Goal: Task Accomplishment & Management: Manage account settings

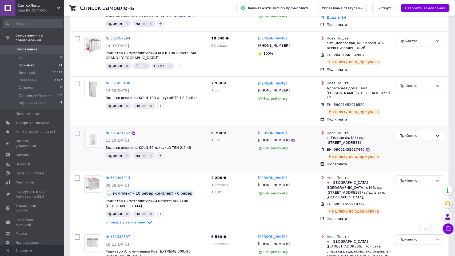
scroll to position [461, 0]
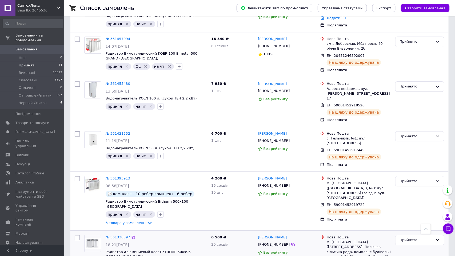
click at [118, 235] on link "№ 361338597" at bounding box center [118, 237] width 25 height 4
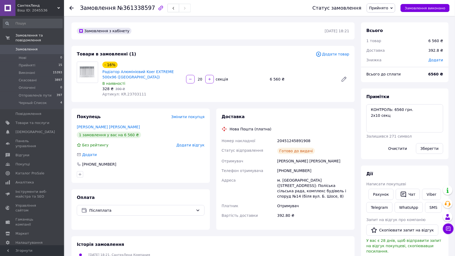
click at [292, 170] on div "[PHONE_NUMBER]" at bounding box center [313, 171] width 74 height 10
copy div "380935279962"
click at [35, 62] on li "Прийняті 15" at bounding box center [32, 65] width 65 height 7
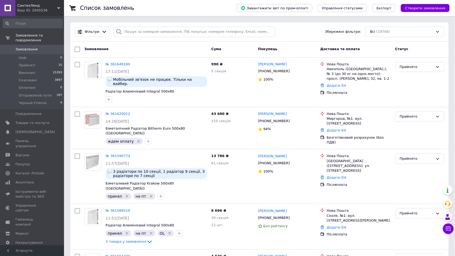
click at [373, 33] on div "Всі (19706)" at bounding box center [404, 32] width 79 height 10
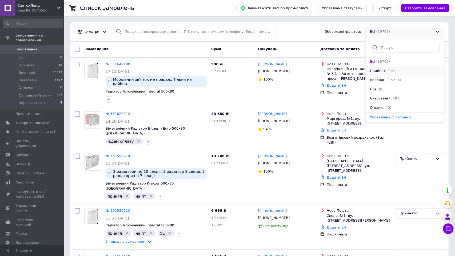
click at [376, 70] on span "Прийняті" at bounding box center [378, 70] width 17 height 5
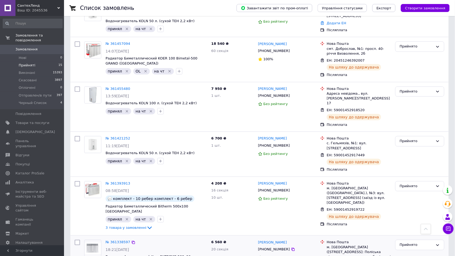
click at [76, 240] on input "checkbox" at bounding box center [77, 242] width 5 height 5
checkbox input "true"
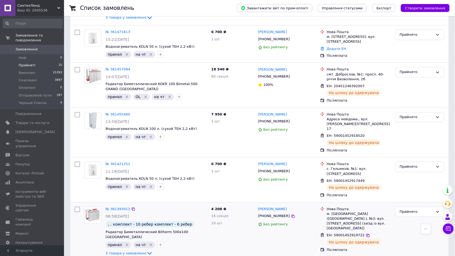
scroll to position [480, 0]
click at [77, 207] on input "checkbox" at bounding box center [77, 209] width 5 height 5
checkbox input "true"
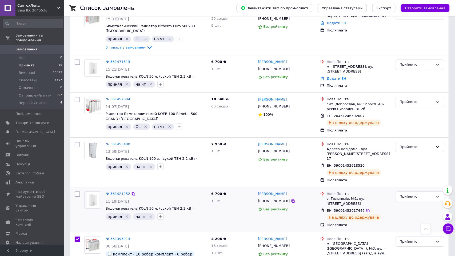
click at [77, 191] on input "checkbox" at bounding box center [77, 193] width 5 height 5
checkbox input "true"
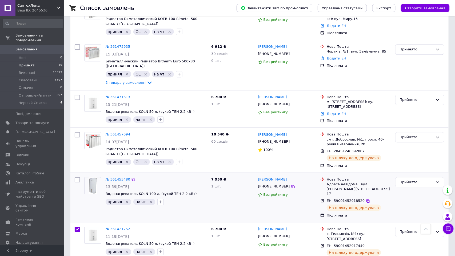
scroll to position [414, 0]
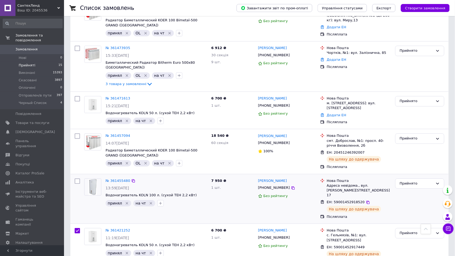
click at [77, 178] on input "checkbox" at bounding box center [77, 180] width 5 height 5
checkbox input "true"
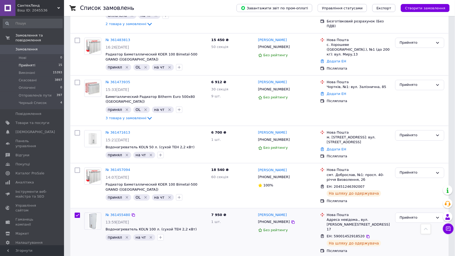
scroll to position [378, 0]
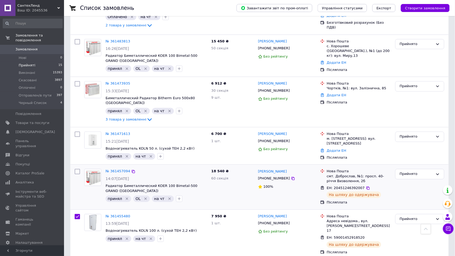
click at [76, 169] on input "checkbox" at bounding box center [77, 171] width 5 height 5
checkbox input "true"
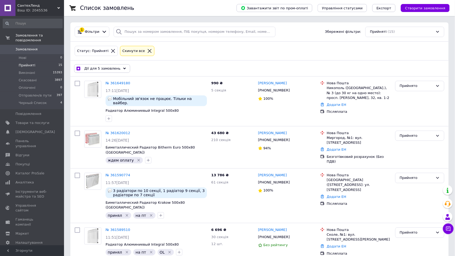
scroll to position [0, 0]
click at [108, 72] on div "Дії для 5 замовлень" at bounding box center [102, 68] width 56 height 9
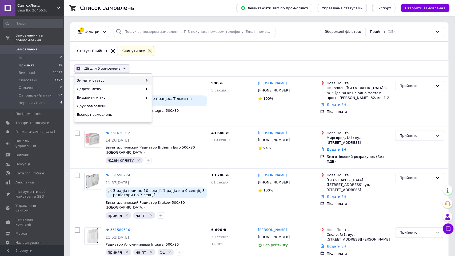
checkbox input "true"
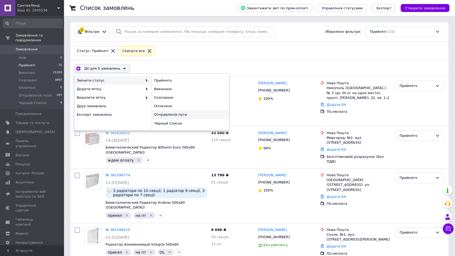
click at [178, 115] on div "Отправлен/в пути" at bounding box center [190, 114] width 77 height 9
checkbox input "false"
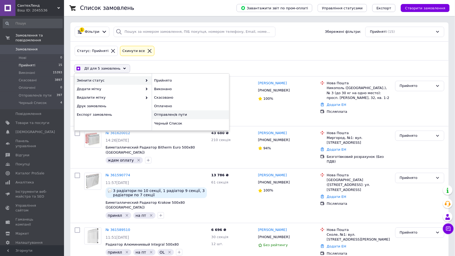
checkbox input "false"
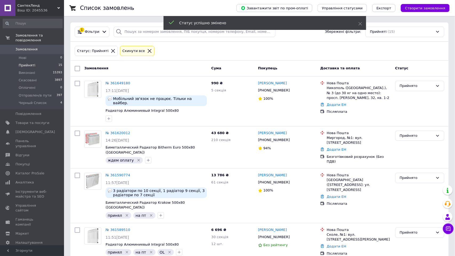
click at [46, 12] on div "Ваш ID: 2045536" at bounding box center [40, 10] width 47 height 5
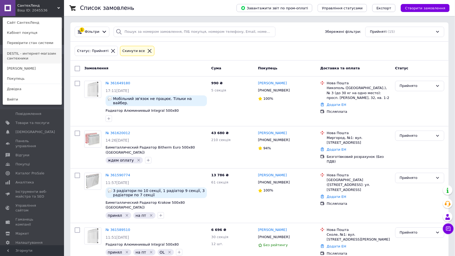
click at [31, 54] on link "DESTIL - интернет-магазин сантехники" at bounding box center [32, 56] width 59 height 15
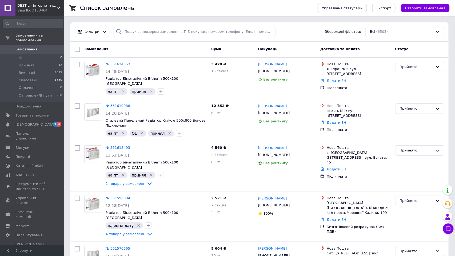
click at [377, 33] on div "Всі (6505)" at bounding box center [404, 32] width 79 height 10
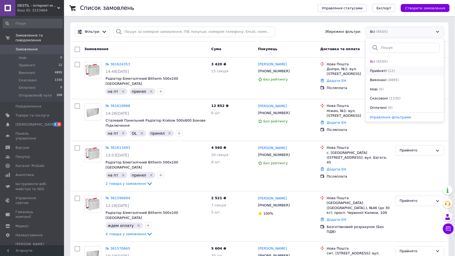
click at [377, 69] on span "Прийняті" at bounding box center [378, 70] width 17 height 5
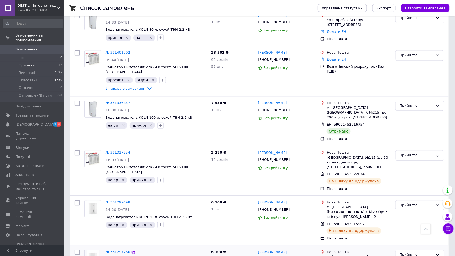
scroll to position [353, 0]
click at [78, 250] on input "checkbox" at bounding box center [77, 252] width 5 height 5
checkbox input "true"
click at [76, 200] on input "checkbox" at bounding box center [77, 202] width 5 height 5
checkbox input "true"
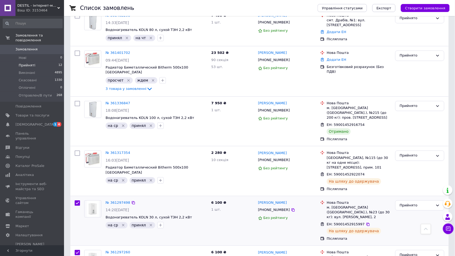
checkbox input "true"
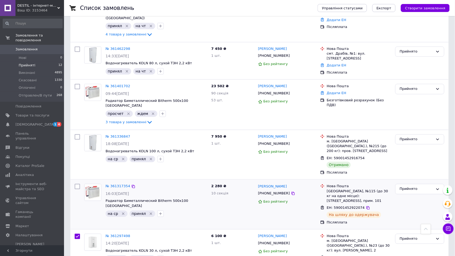
scroll to position [319, 0]
click at [76, 184] on input "checkbox" at bounding box center [77, 186] width 5 height 5
checkbox input "true"
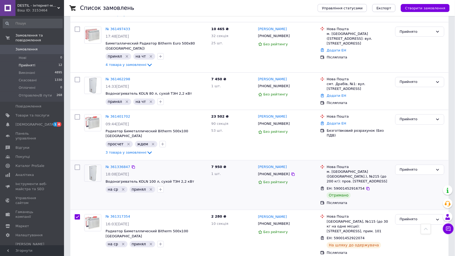
scroll to position [288, 0]
click at [76, 166] on input "checkbox" at bounding box center [77, 168] width 5 height 5
checkbox input "true"
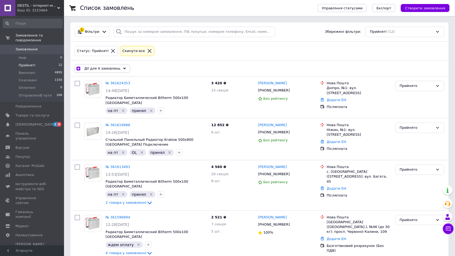
scroll to position [0, 0]
click at [115, 66] on div "Дії для 4 замовлень" at bounding box center [102, 68] width 56 height 9
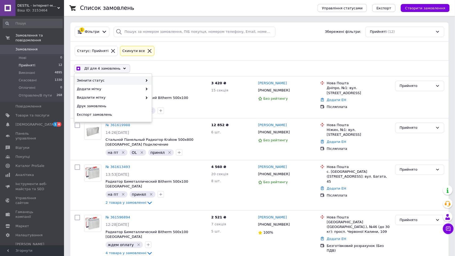
checkbox input "true"
click at [184, 113] on div "Отправлен/В пути" at bounding box center [190, 114] width 77 height 9
checkbox input "false"
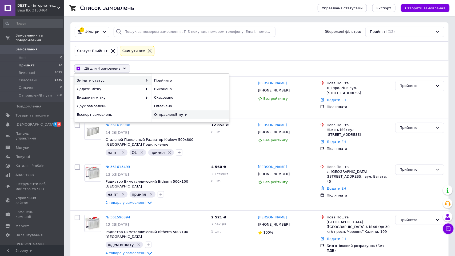
checkbox input "false"
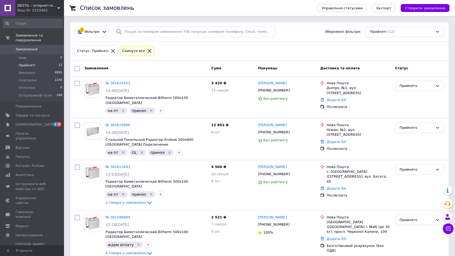
click at [218, 55] on div "Статус: Прийняті Cкинути все" at bounding box center [260, 51] width 372 height 13
click at [48, 9] on div "Ваш ID: 3153464" at bounding box center [40, 10] width 47 height 5
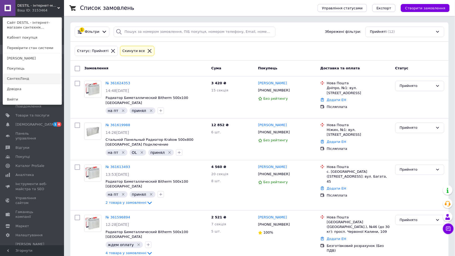
click at [31, 76] on link "СантехЛэнд" at bounding box center [32, 79] width 59 height 10
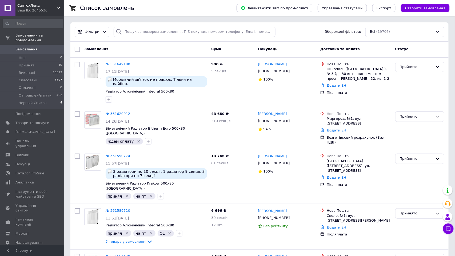
click at [376, 34] on div "Всі (19706)" at bounding box center [404, 32] width 79 height 10
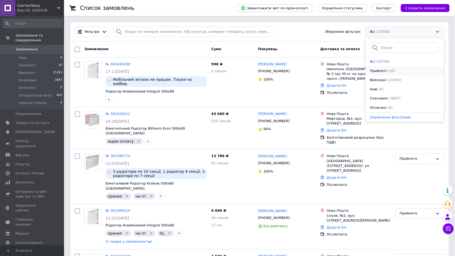
click at [381, 71] on span "Прийняті" at bounding box center [378, 70] width 17 height 5
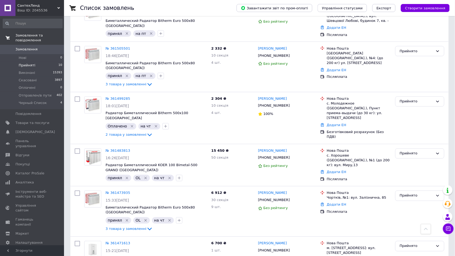
scroll to position [269, 0]
click at [40, 9] on div "Ваш ID: 2045536" at bounding box center [40, 10] width 47 height 5
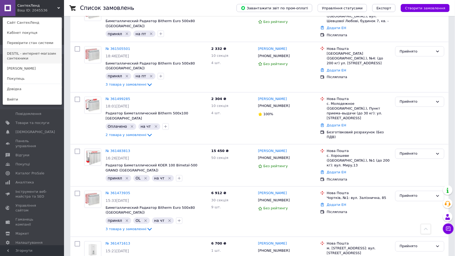
click at [26, 53] on link "DESTIL - интернет-магазин сантехники" at bounding box center [32, 56] width 59 height 15
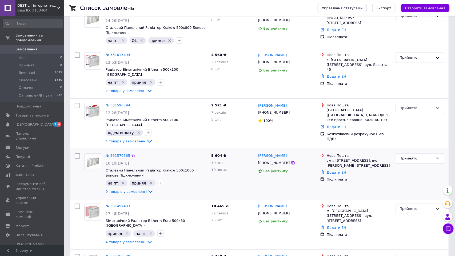
scroll to position [93, 0]
click at [136, 130] on icon "Видалити мітку" at bounding box center [138, 132] width 4 height 4
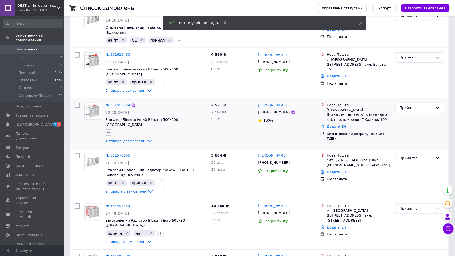
click at [109, 131] on icon "button" at bounding box center [108, 132] width 3 height 3
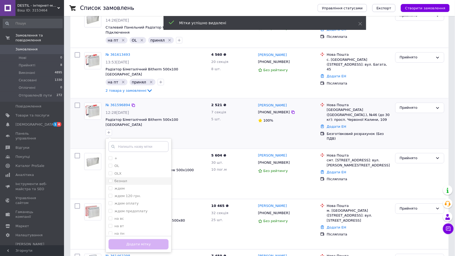
scroll to position [32, 0]
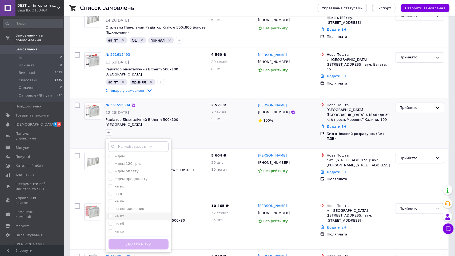
click at [128, 214] on div "на пт" at bounding box center [138, 216] width 60 height 5
checkbox input "true"
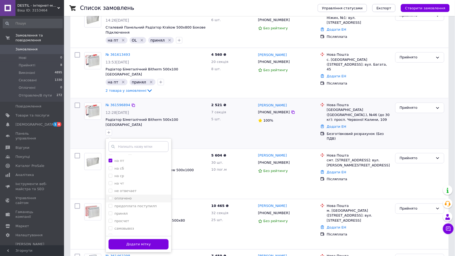
click at [125, 196] on label "оплачено" at bounding box center [122, 198] width 17 height 4
checkbox input "true"
click at [130, 239] on button "Додати мітку" at bounding box center [138, 244] width 60 height 10
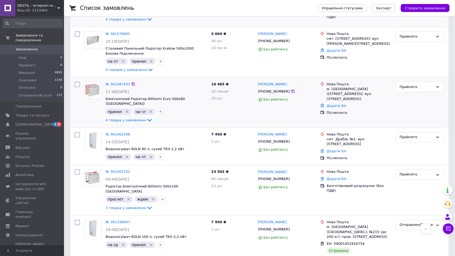
scroll to position [219, 0]
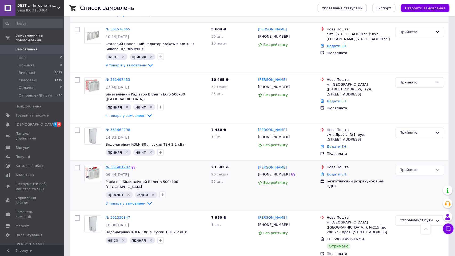
click at [116, 165] on link "№ 361401702" at bounding box center [118, 167] width 25 height 4
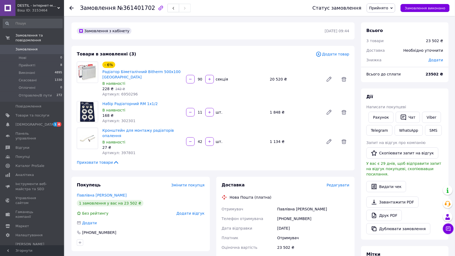
click at [354, 42] on div "Замовлення з кабінету 11.09.2025 | 09:44 Товари в замовленні (3) Додати товар -…" at bounding box center [212, 210] width 289 height 376
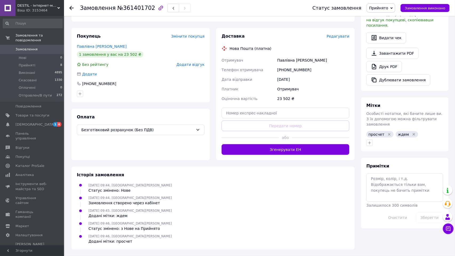
scroll to position [148, 0]
click at [29, 65] on span "Прийняті" at bounding box center [27, 65] width 17 height 5
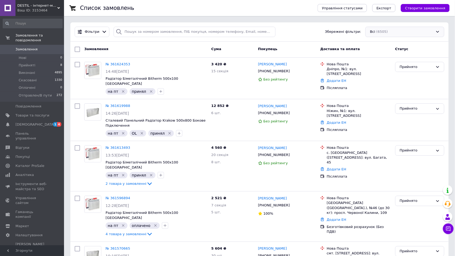
click at [392, 31] on div "Всі (6505)" at bounding box center [404, 32] width 79 height 10
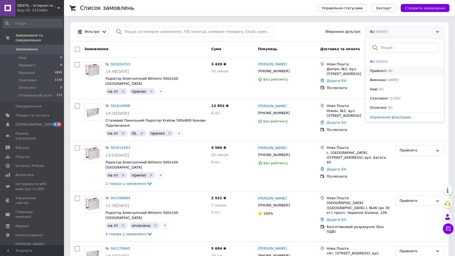
click at [378, 69] on span "Прийняті" at bounding box center [378, 70] width 17 height 5
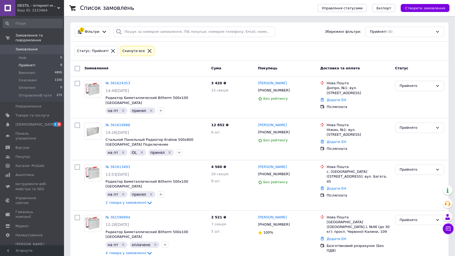
click at [291, 45] on div "Статус: Прийняті Cкинути все" at bounding box center [260, 51] width 372 height 13
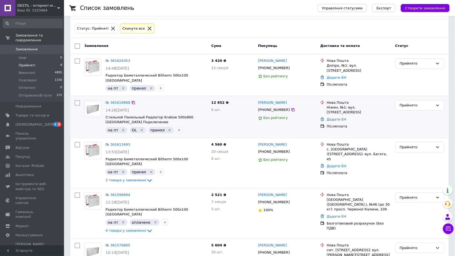
scroll to position [8, 0]
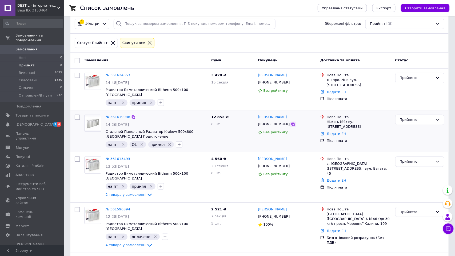
click at [291, 123] on icon at bounding box center [292, 124] width 3 height 3
click at [40, 11] on div "Ваш ID: 3153464" at bounding box center [40, 10] width 47 height 5
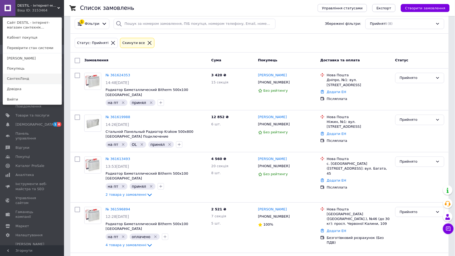
click at [32, 75] on link "СантехЛэнд" at bounding box center [32, 79] width 59 height 10
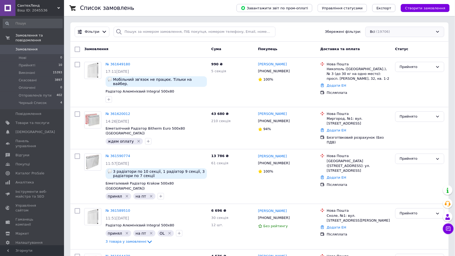
click at [407, 28] on div "Всі (19706)" at bounding box center [404, 32] width 79 height 10
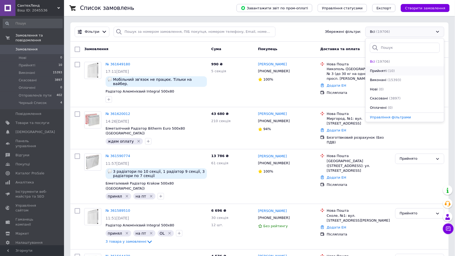
click at [388, 71] on span "(10)" at bounding box center [391, 71] width 7 height 4
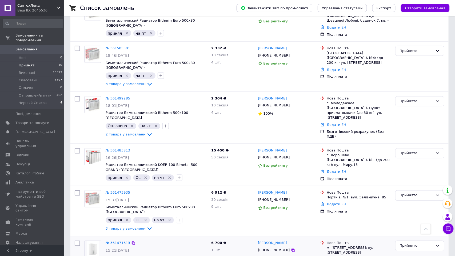
scroll to position [269, 0]
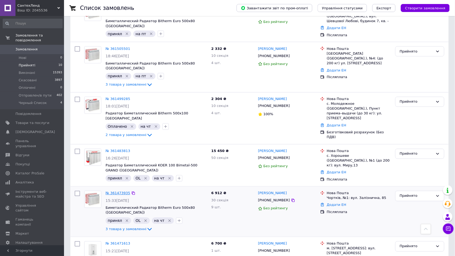
click at [119, 191] on link "№ 361473935" at bounding box center [118, 193] width 25 height 4
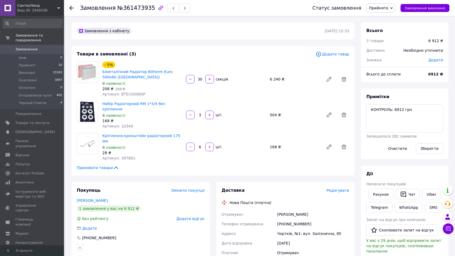
click at [285, 220] on div "[PHONE_NUMBER]" at bounding box center [313, 224] width 74 height 10
click at [286, 222] on div "[PHONE_NUMBER]" at bounding box center [313, 224] width 74 height 10
copy div "380501537306"
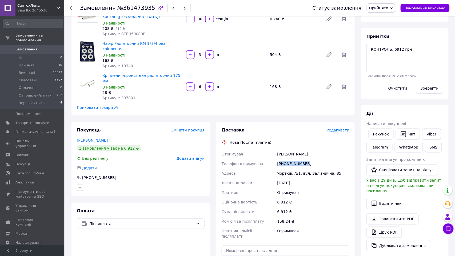
scroll to position [75, 0]
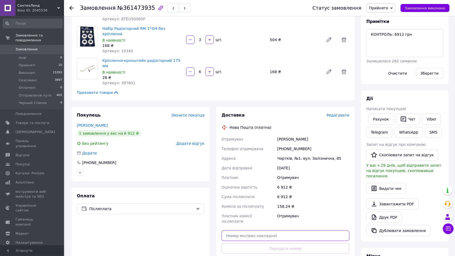
click at [236, 233] on input "text" at bounding box center [285, 235] width 128 height 11
paste input "20451246489565"
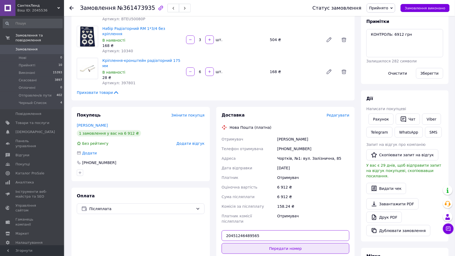
type input "20451246489565"
click at [241, 243] on button "Передати номер" at bounding box center [285, 248] width 128 height 11
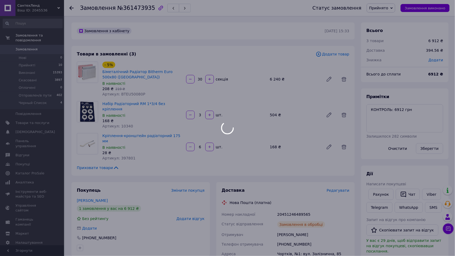
scroll to position [0, 0]
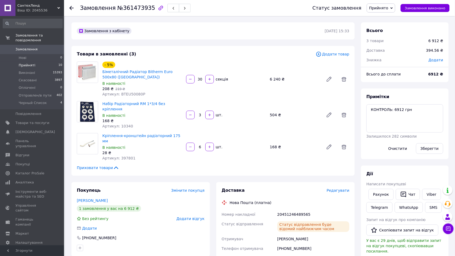
click at [30, 65] on span "Прийняті" at bounding box center [27, 65] width 17 height 5
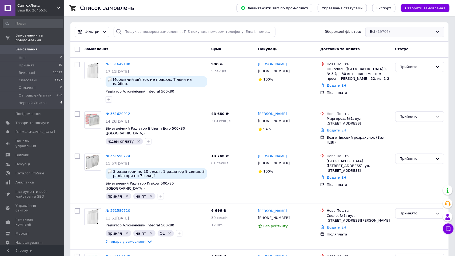
click at [383, 31] on div "Всі (19706)" at bounding box center [404, 32] width 79 height 10
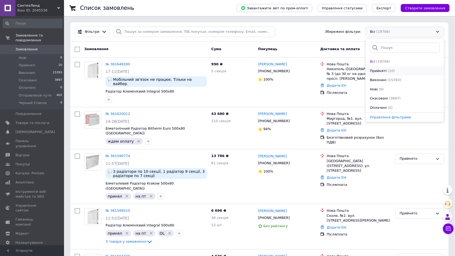
click at [381, 67] on li "Прийняті (10)" at bounding box center [404, 70] width 78 height 9
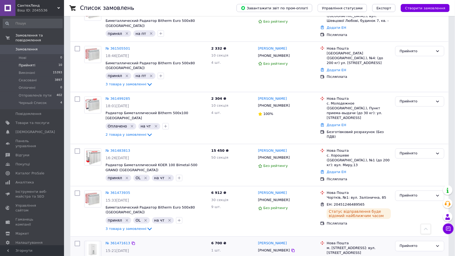
scroll to position [269, 0]
click at [123, 149] on link "№ 361483813" at bounding box center [118, 151] width 25 height 4
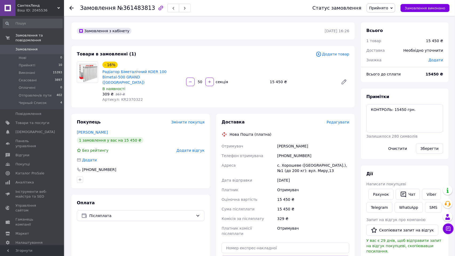
click at [288, 151] on div "[PHONE_NUMBER]" at bounding box center [313, 156] width 74 height 10
copy div "380954275561"
click at [247, 243] on input "text" at bounding box center [285, 248] width 128 height 11
paste input "20451246562006"
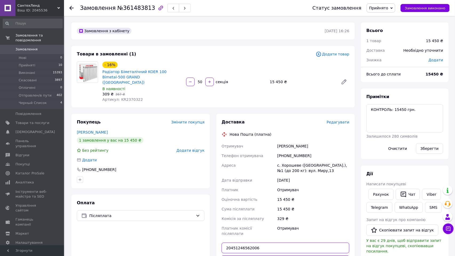
type input "20451246562006"
click at [267, 255] on button "Передати номер" at bounding box center [285, 260] width 128 height 11
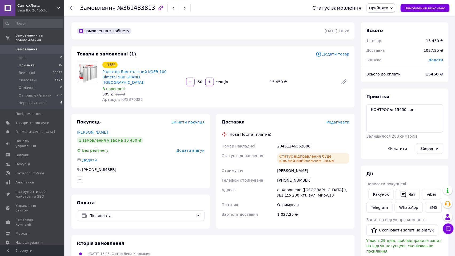
click at [40, 65] on li "Прийняті 10" at bounding box center [32, 65] width 65 height 7
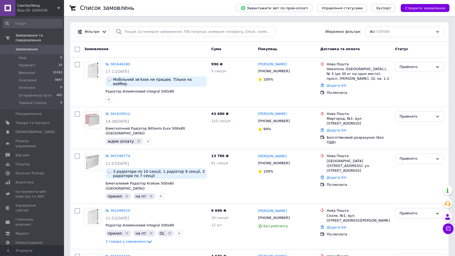
click at [396, 32] on div "Всі (19706)" at bounding box center [404, 32] width 79 height 10
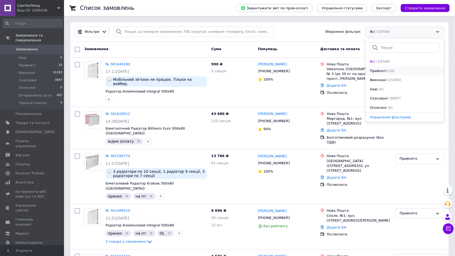
click at [384, 68] on li "Прийняті (10)" at bounding box center [404, 70] width 78 height 9
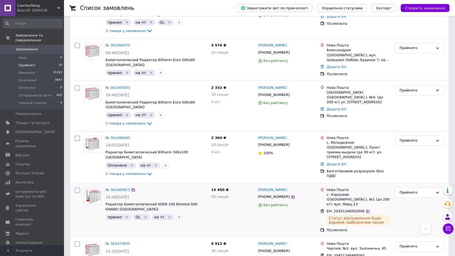
scroll to position [229, 0]
click at [29, 57] on li "Нові 0" at bounding box center [32, 57] width 65 height 7
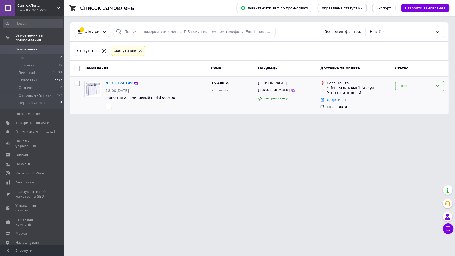
click at [432, 87] on div "Нове" at bounding box center [417, 86] width 34 height 6
click at [409, 99] on li "Прийнято" at bounding box center [419, 97] width 49 height 10
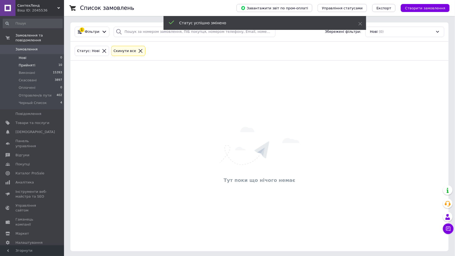
click at [37, 62] on li "Прийняті 10" at bounding box center [32, 65] width 65 height 7
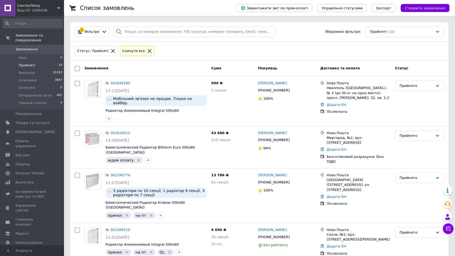
click at [31, 47] on span "Замовлення" at bounding box center [26, 49] width 22 height 5
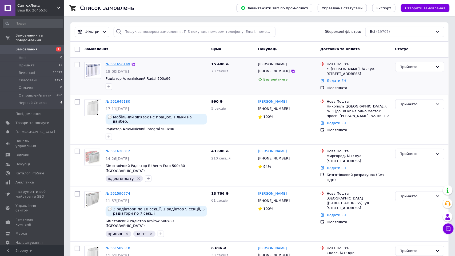
click at [115, 64] on link "№ 361656149" at bounding box center [118, 64] width 25 height 4
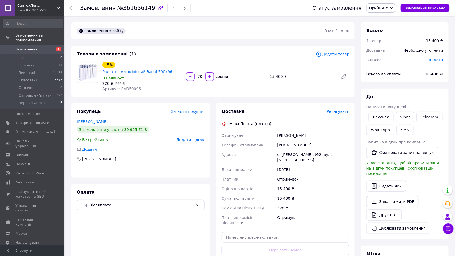
click at [95, 122] on link "[PERSON_NAME]" at bounding box center [92, 121] width 31 height 4
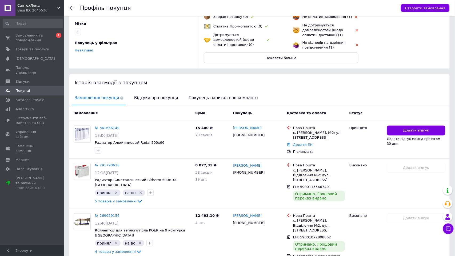
scroll to position [36, 0]
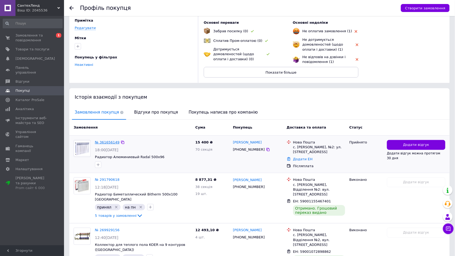
click at [109, 140] on link "№ 361656149" at bounding box center [107, 142] width 25 height 4
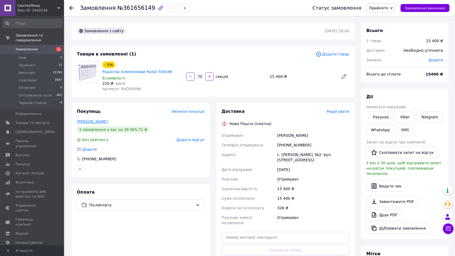
click at [101, 120] on link "[PERSON_NAME]" at bounding box center [92, 121] width 31 height 4
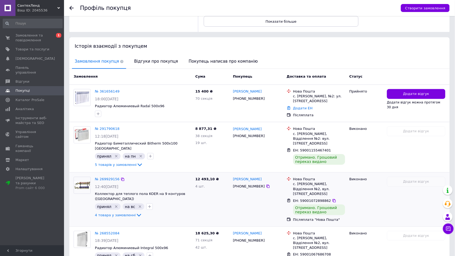
scroll to position [74, 0]
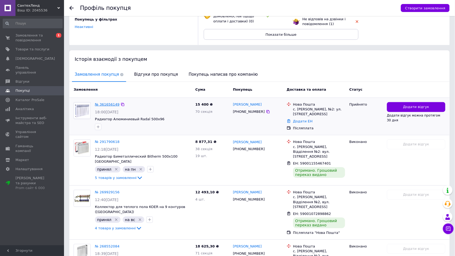
click at [108, 102] on link "№ 361656149" at bounding box center [107, 104] width 25 height 4
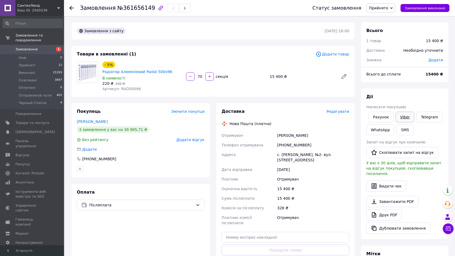
click at [406, 118] on link "Viber" at bounding box center [405, 117] width 19 height 11
click at [211, 99] on div "Замовлення з сайту [DATE] 18:00 Товари в замовленні (1) Додати товар - 5% Радіа…" at bounding box center [212, 195] width 289 height 346
click at [278, 98] on div "Замовлення з сайту [DATE] 18:00 Товари в замовленні (1) Додати товар - 5% Радіа…" at bounding box center [212, 195] width 289 height 346
click at [293, 98] on div "Замовлення з сайту [DATE] 18:00 Товари в замовленні (1) Додати товар - 5% Радіа…" at bounding box center [212, 195] width 289 height 346
click at [269, 99] on div "Замовлення з сайту [DATE] 18:00 Товари в замовленні (1) Додати товар - 5% Радіа…" at bounding box center [212, 195] width 289 height 346
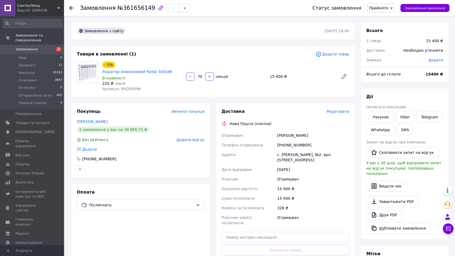
click at [334, 55] on span "Додати товар" at bounding box center [333, 54] width 34 height 6
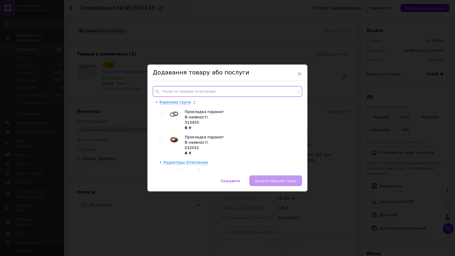
click at [222, 91] on input "text" at bounding box center [227, 91] width 149 height 11
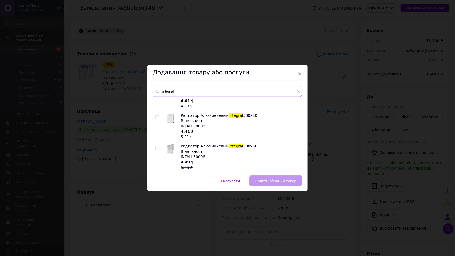
scroll to position [17, 0]
type input "integral"
click at [157, 147] on input "checkbox" at bounding box center [156, 147] width 3 height 3
checkbox input "true"
click at [279, 181] on span "Додати обраний товар" at bounding box center [276, 181] width 42 height 4
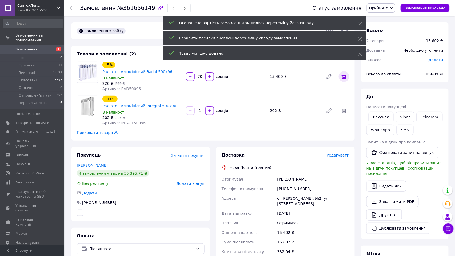
click at [346, 77] on icon at bounding box center [343, 76] width 5 height 5
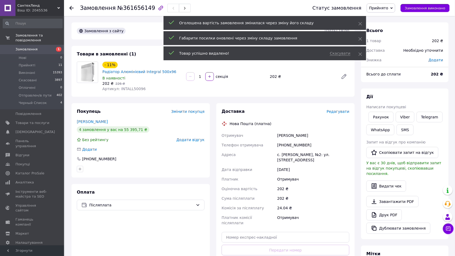
click at [203, 76] on input "1" at bounding box center [200, 77] width 9 height 4
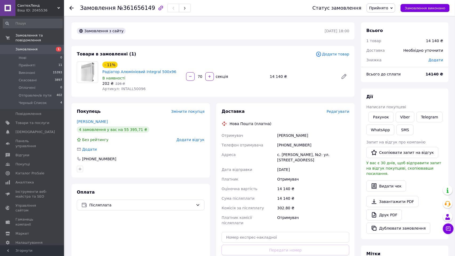
type input "70"
click at [335, 54] on span "Додати товар" at bounding box center [333, 54] width 34 height 6
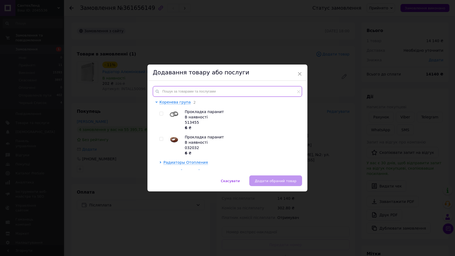
click at [207, 91] on input "text" at bounding box center [227, 91] width 149 height 11
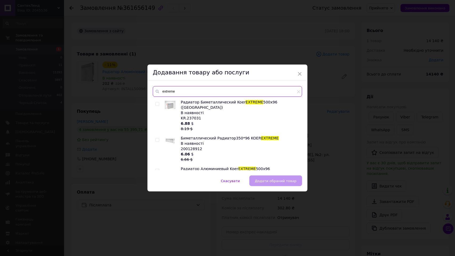
type input "extreme"
click at [158, 169] on input "checkbox" at bounding box center [156, 170] width 3 height 3
checkbox input "true"
click at [261, 180] on span "Додати обраний товар" at bounding box center [276, 181] width 42 height 4
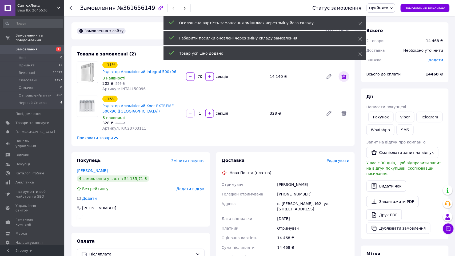
click at [344, 76] on icon at bounding box center [344, 76] width 6 height 6
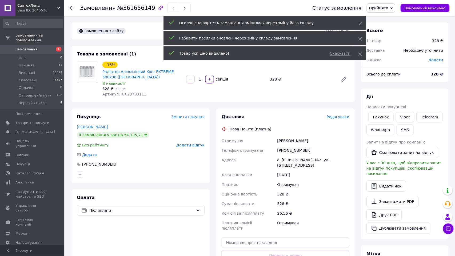
click at [203, 77] on input "1" at bounding box center [200, 79] width 9 height 4
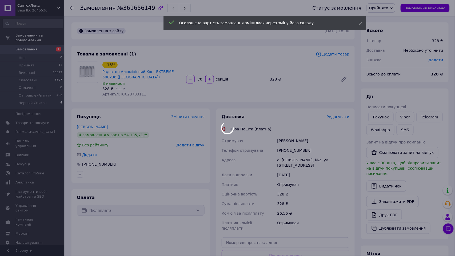
scroll to position [17, 0]
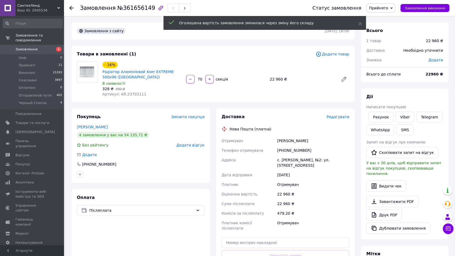
type input "70"
click at [339, 57] on span "Додати товар" at bounding box center [333, 54] width 34 height 6
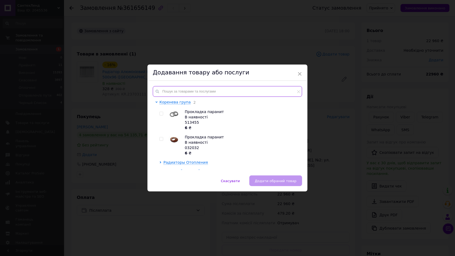
click at [215, 92] on input "text" at bounding box center [227, 91] width 149 height 11
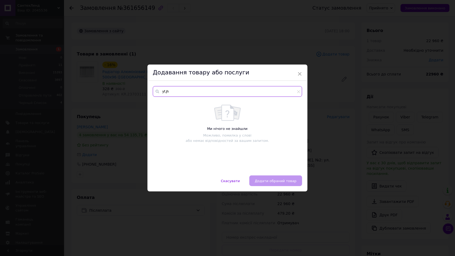
type input "yf,jh"
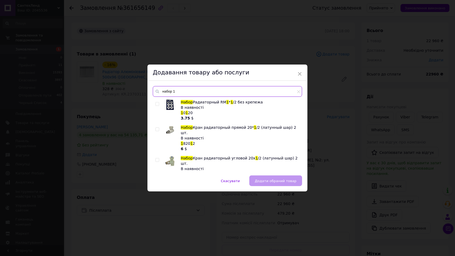
type input "набор 1"
click at [155, 103] on input "checkbox" at bounding box center [156, 103] width 3 height 3
checkbox input "true"
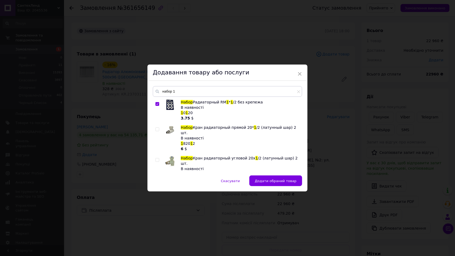
click at [261, 180] on span "Додати обраний товар" at bounding box center [276, 181] width 42 height 4
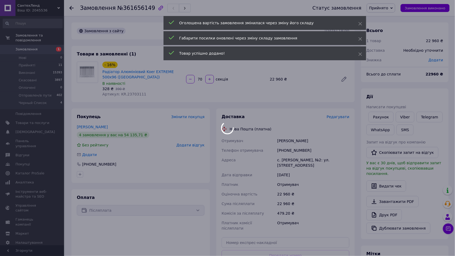
scroll to position [43, 0]
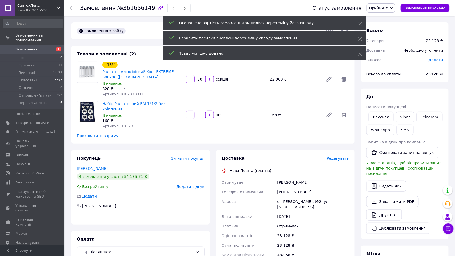
click at [202, 113] on input "1" at bounding box center [200, 115] width 9 height 4
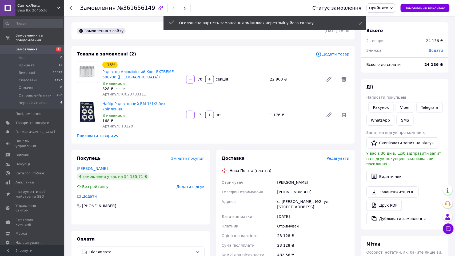
scroll to position [68, 0]
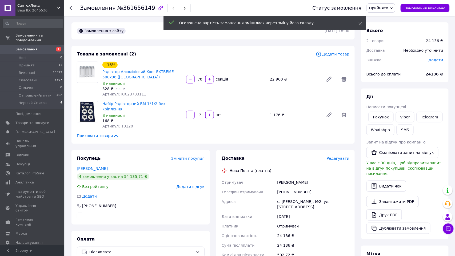
type input "7"
click at [329, 55] on span "Додати товар" at bounding box center [333, 54] width 34 height 6
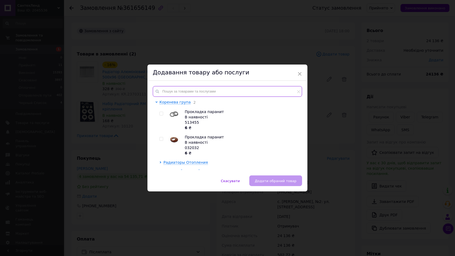
click at [212, 90] on input "text" at bounding box center [227, 91] width 149 height 11
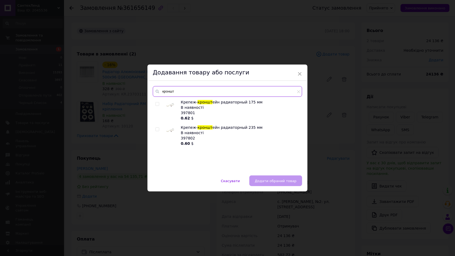
type input "кроншт"
click at [157, 131] on input "checkbox" at bounding box center [156, 129] width 3 height 3
checkbox input "true"
click at [280, 181] on span "Додати обраний товар" at bounding box center [276, 181] width 42 height 4
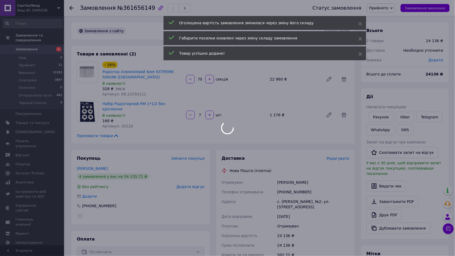
scroll to position [94, 0]
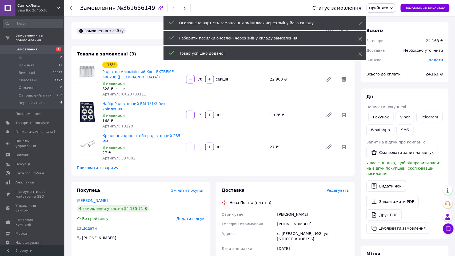
click at [203, 145] on input "1" at bounding box center [200, 147] width 9 height 4
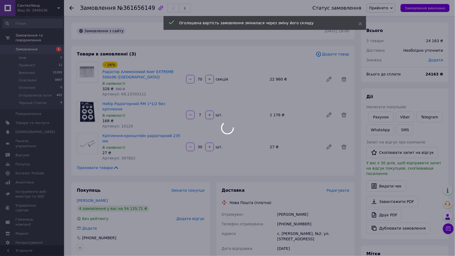
scroll to position [119, 0]
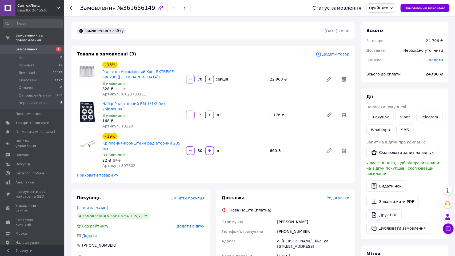
type input "30"
click at [336, 56] on span "Додати товар" at bounding box center [333, 54] width 34 height 6
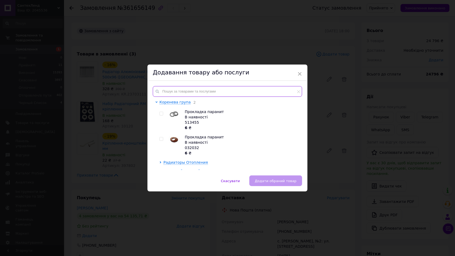
click at [196, 91] on input "text" at bounding box center [227, 91] width 149 height 11
paste input "35926"
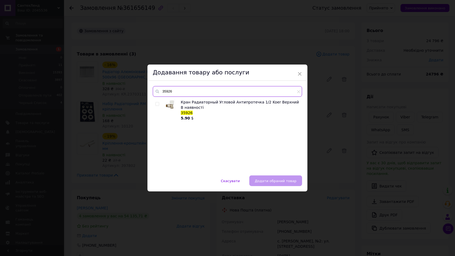
type input "35926"
click at [157, 103] on input "checkbox" at bounding box center [156, 103] width 3 height 3
checkbox input "true"
click at [280, 181] on span "Додати обраний товар" at bounding box center [276, 181] width 42 height 4
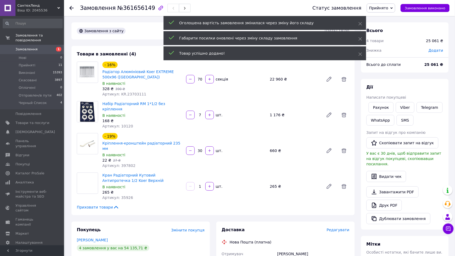
scroll to position [145, 0]
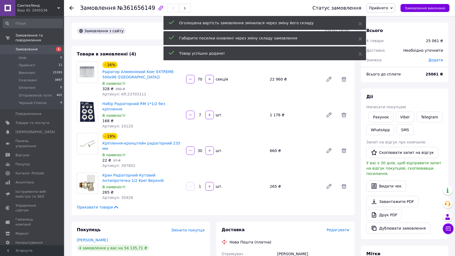
click at [203, 184] on input "1" at bounding box center [200, 186] width 9 height 4
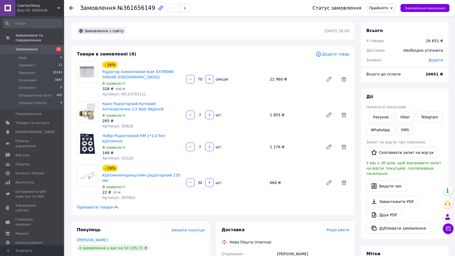
scroll to position [171, 0]
type input "7"
click at [334, 55] on span "Додати товар" at bounding box center [333, 54] width 34 height 6
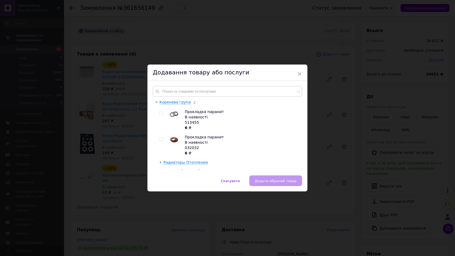
click at [203, 84] on div "Коренева група 2 Прокладка паранит В наявності 513455 6 ₴ Прокладка паранит В н…" at bounding box center [227, 128] width 160 height 95
click at [202, 90] on input "text" at bounding box center [227, 91] width 149 height 11
paste input "369100"
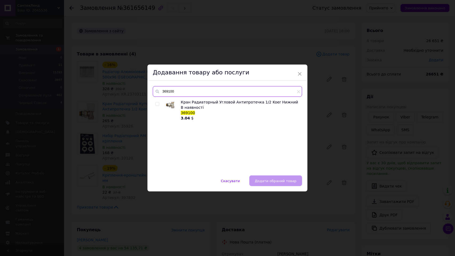
type input "369100"
click at [155, 102] on div at bounding box center [157, 109] width 5 height 21
click at [156, 103] on input "checkbox" at bounding box center [156, 103] width 3 height 3
checkbox input "true"
click at [265, 183] on span "Додати обраний товар" at bounding box center [276, 181] width 42 height 4
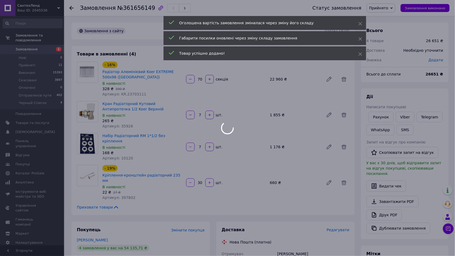
scroll to position [196, 0]
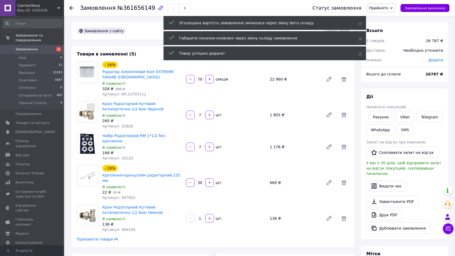
click at [203, 216] on input "1" at bounding box center [200, 218] width 9 height 4
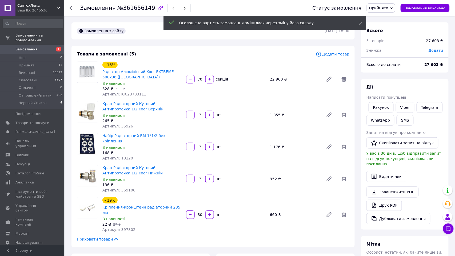
scroll to position [222, 0]
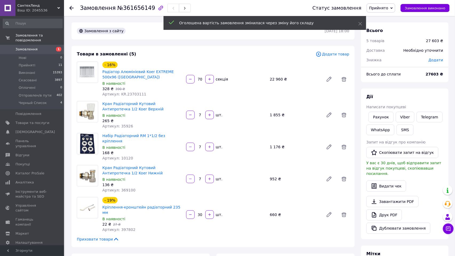
type input "7"
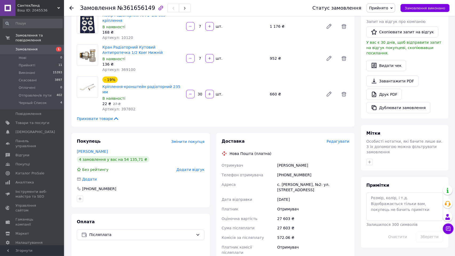
scroll to position [137, 0]
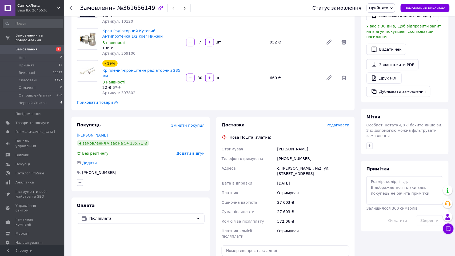
click at [356, 104] on div "Замовлення з сайту [DATE] 18:00 Товари в замовленні (5) Додати товар - 16% Раді…" at bounding box center [212, 186] width 289 height 600
click at [386, 80] on link "Друк PDF" at bounding box center [383, 77] width 35 height 11
click at [209, 104] on div "Товари в замовленні (5) Додати товар - 16% Радіатор Алюмінієвий Koer EXTREME 50…" at bounding box center [212, 9] width 283 height 201
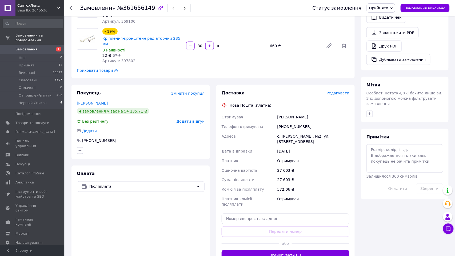
scroll to position [172, 0]
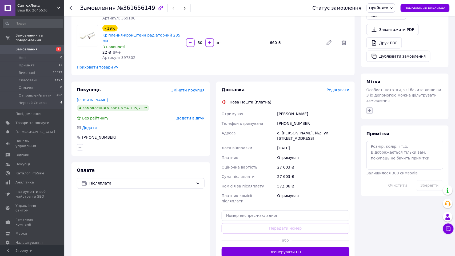
click at [369, 112] on icon "button" at bounding box center [369, 110] width 4 height 4
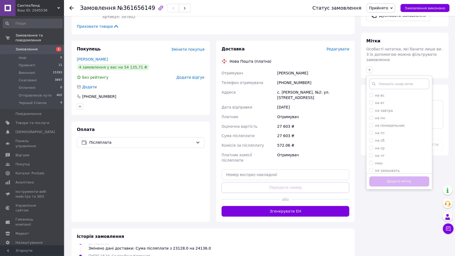
scroll to position [82, 0]
click at [388, 116] on div "на пт" at bounding box center [399, 118] width 60 height 5
checkbox input "true"
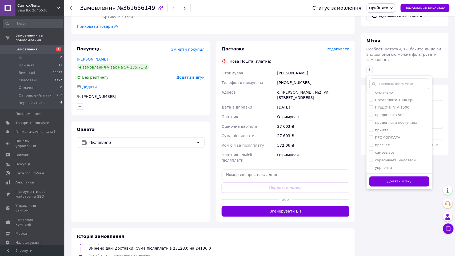
scroll to position [175, 0]
click at [382, 129] on label "принял" at bounding box center [381, 131] width 13 height 4
checkbox input "true"
click at [392, 184] on button "Додати мітку" at bounding box center [399, 181] width 60 height 10
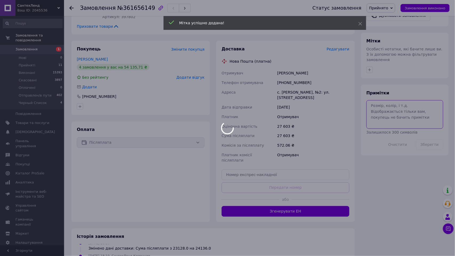
click at [380, 118] on textarea at bounding box center [404, 114] width 77 height 28
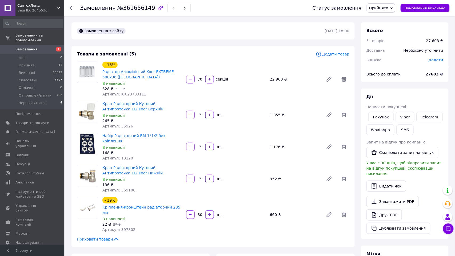
scroll to position [200, 0]
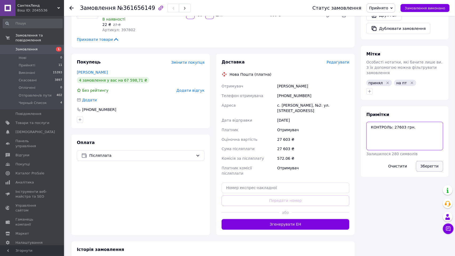
type textarea "КОНТРОЛЬ: 27603 грн."
click at [424, 166] on button "Зберегти" at bounding box center [429, 166] width 27 height 11
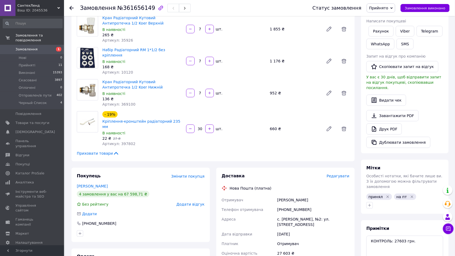
scroll to position [108, 0]
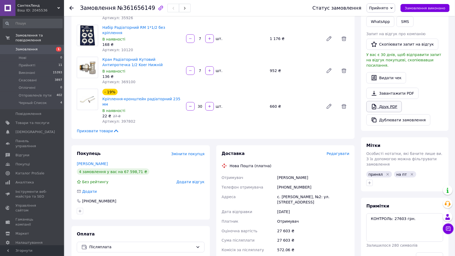
click at [386, 106] on link "Друк PDF" at bounding box center [383, 106] width 35 height 11
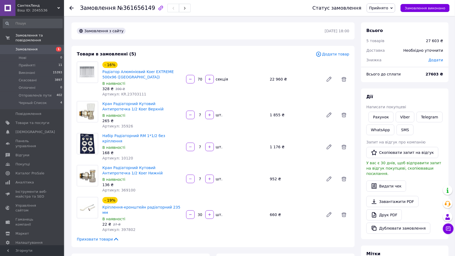
scroll to position [162, 0]
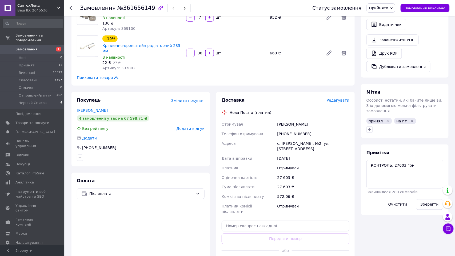
click at [287, 129] on div "[PHONE_NUMBER]" at bounding box center [313, 134] width 74 height 10
copy div "380675096470"
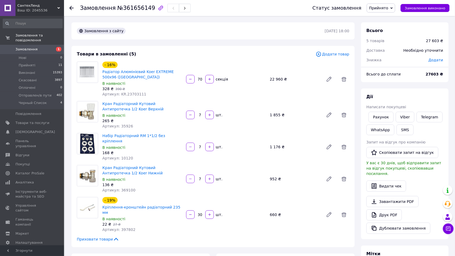
scroll to position [0, 0]
click at [40, 62] on li "Прийняті 11" at bounding box center [32, 65] width 65 height 7
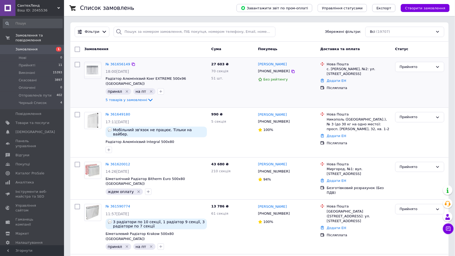
click at [196, 97] on div "5 товарів у замовленні" at bounding box center [156, 100] width 101 height 6
click at [173, 45] on div "Замовлення" at bounding box center [145, 50] width 127 height 10
click at [179, 44] on div "Замовлення Cума Покупець Доставка та оплата Статус" at bounding box center [259, 50] width 378 height 16
click at [171, 52] on div "Замовлення" at bounding box center [145, 50] width 127 height 10
